Goal: Transaction & Acquisition: Purchase product/service

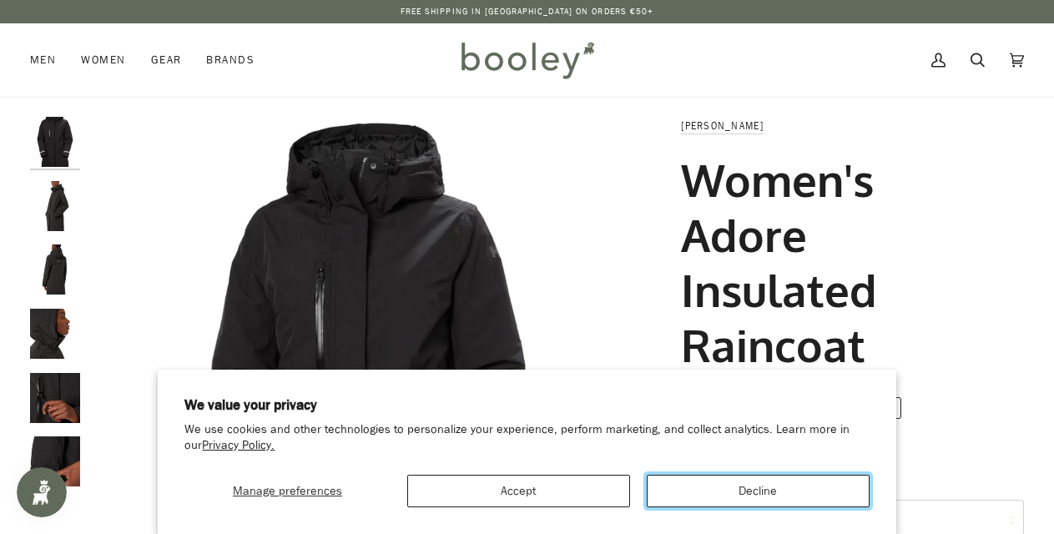
click at [722, 494] on button "Decline" at bounding box center [758, 491] width 223 height 33
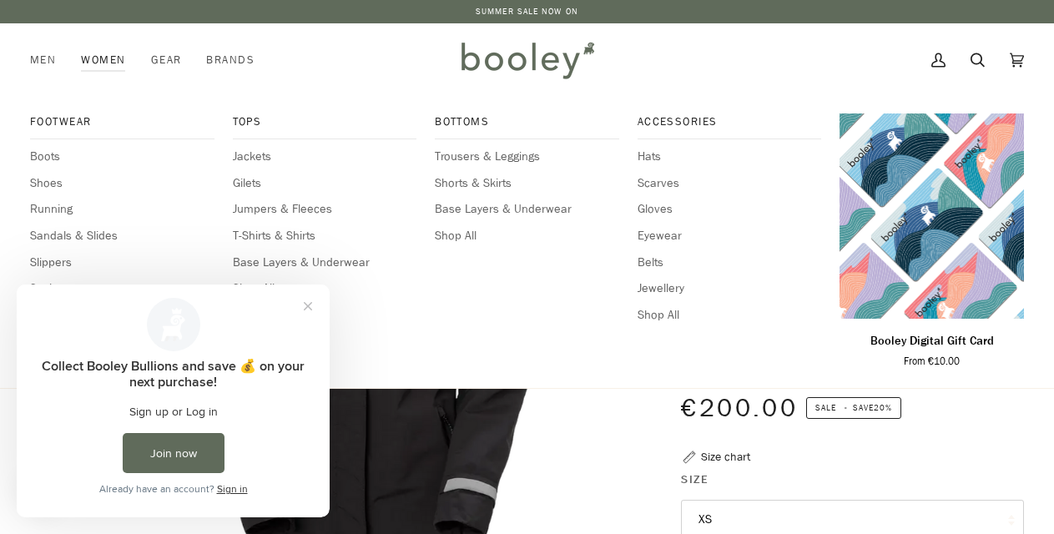
click at [262, 147] on div "Tops Jackets Gilets Jumpers & Fleeces T-Shirts & Shirts Base Layers & Underwear…" at bounding box center [325, 242] width 184 height 258
click at [257, 155] on span "Jackets" at bounding box center [325, 157] width 184 height 18
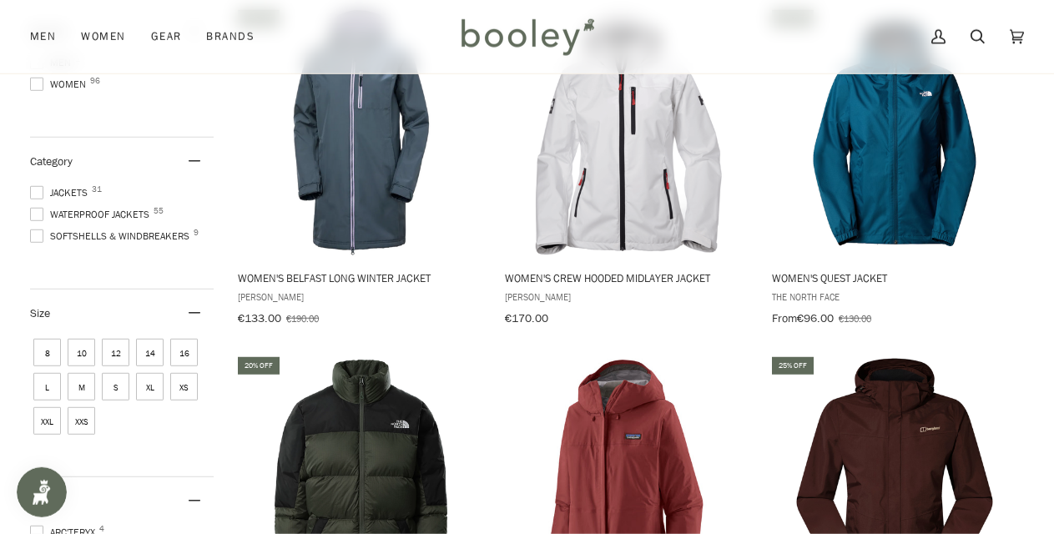
scroll to position [209, 0]
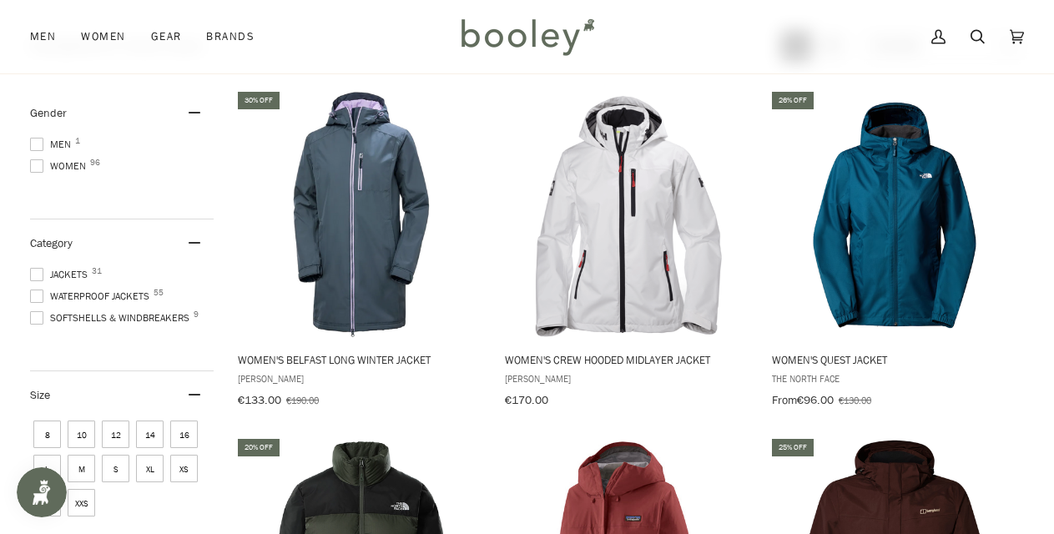
click at [125, 293] on span "Waterproof Jackets 55" at bounding box center [92, 296] width 124 height 15
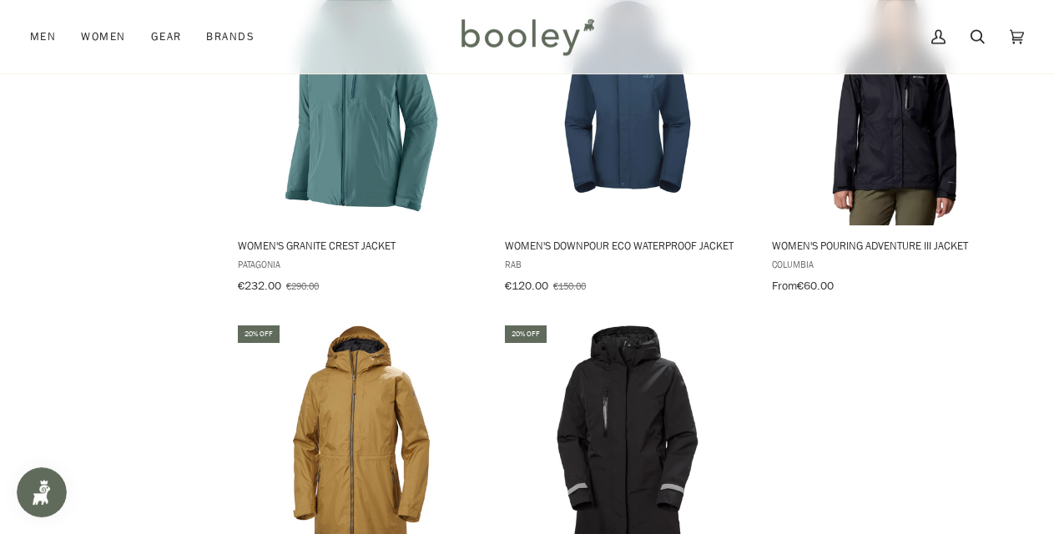
scroll to position [2139, 0]
